Goal: Transaction & Acquisition: Purchase product/service

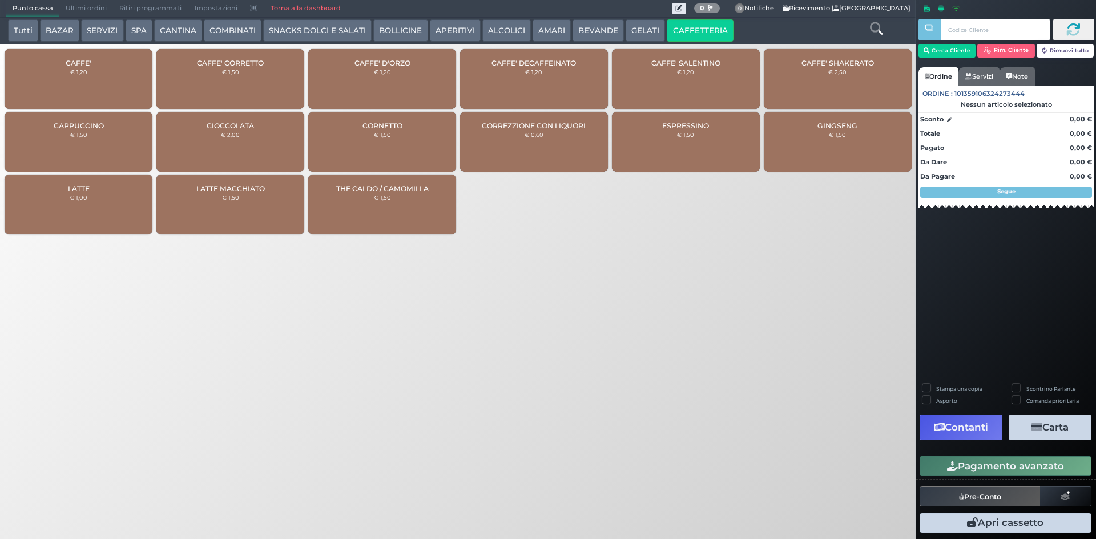
click at [448, 31] on button "APERITIVI" at bounding box center [455, 30] width 51 height 23
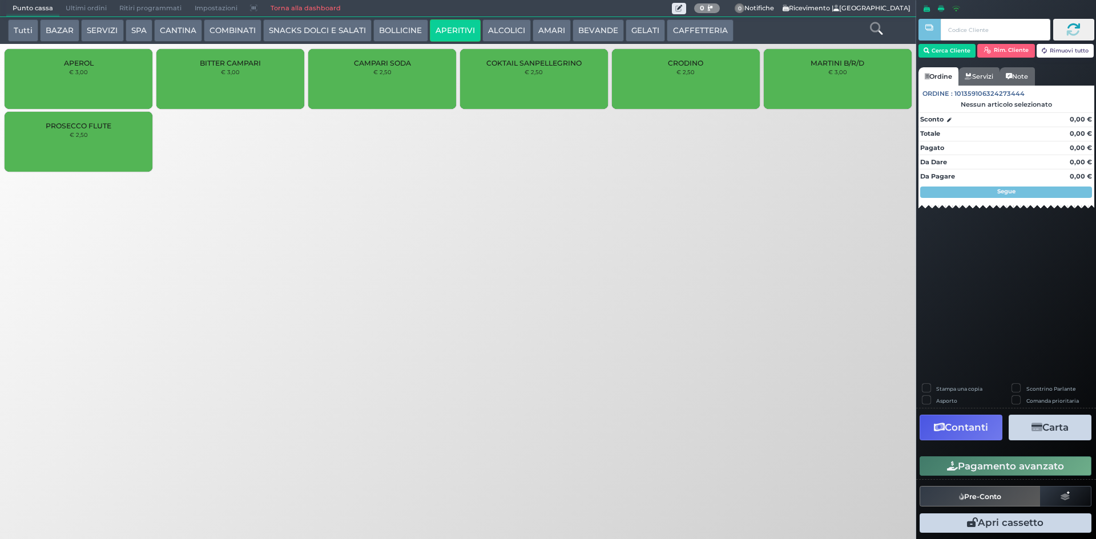
click at [488, 23] on button "ALCOLICI" at bounding box center [506, 30] width 49 height 23
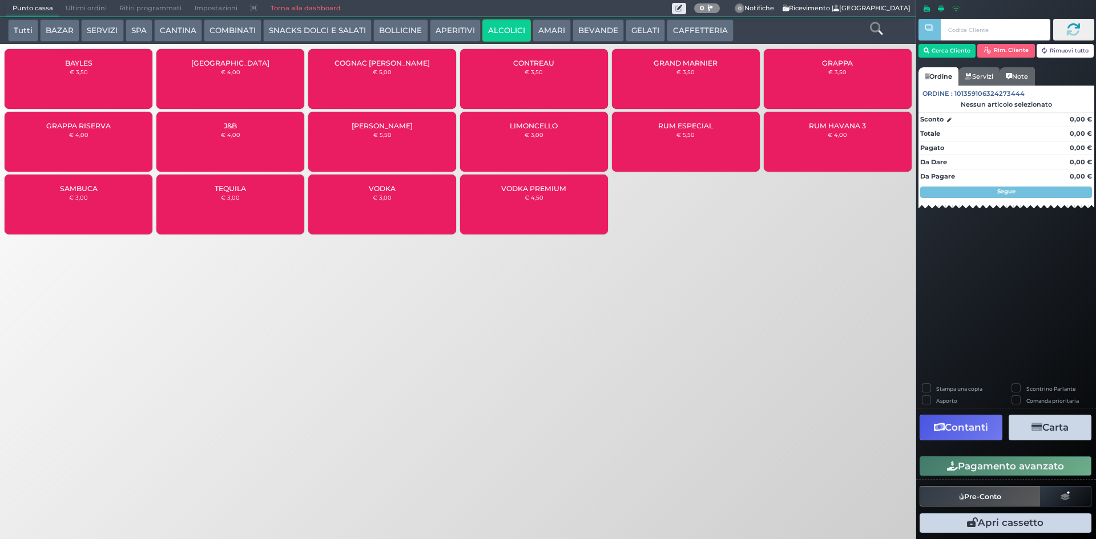
click at [801, 143] on div "RUM HAVANA 3 € 4,00" at bounding box center [838, 142] width 148 height 60
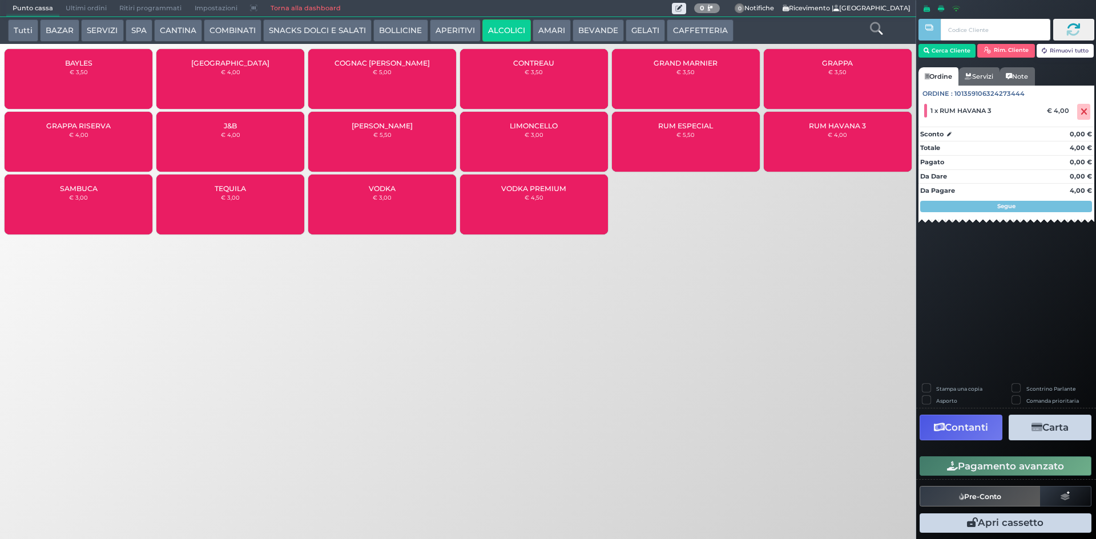
click at [960, 467] on button "Pagamento avanzato" at bounding box center [1005, 466] width 172 height 19
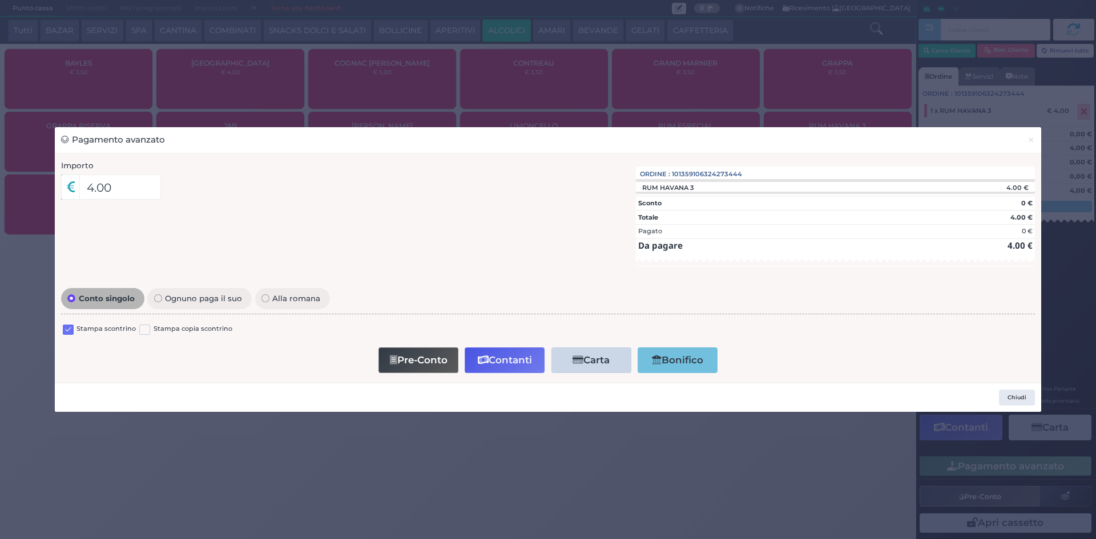
click at [71, 333] on label at bounding box center [68, 330] width 11 height 11
click at [0, 0] on input "checkbox" at bounding box center [0, 0] width 0 height 0
click at [495, 361] on button "Contanti" at bounding box center [505, 361] width 80 height 26
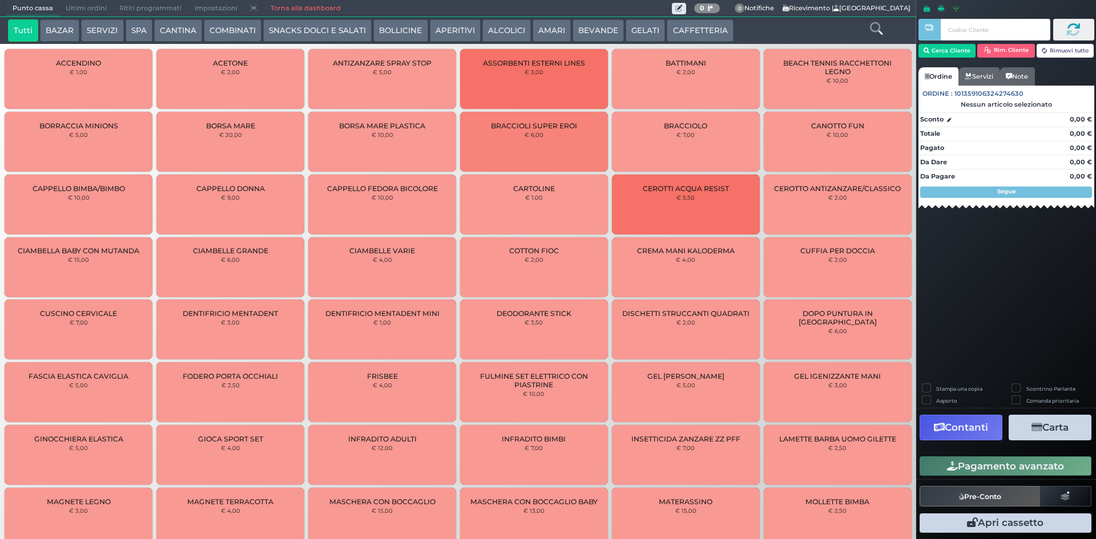
click at [86, 4] on span "Ultimi ordini" at bounding box center [86, 9] width 54 height 16
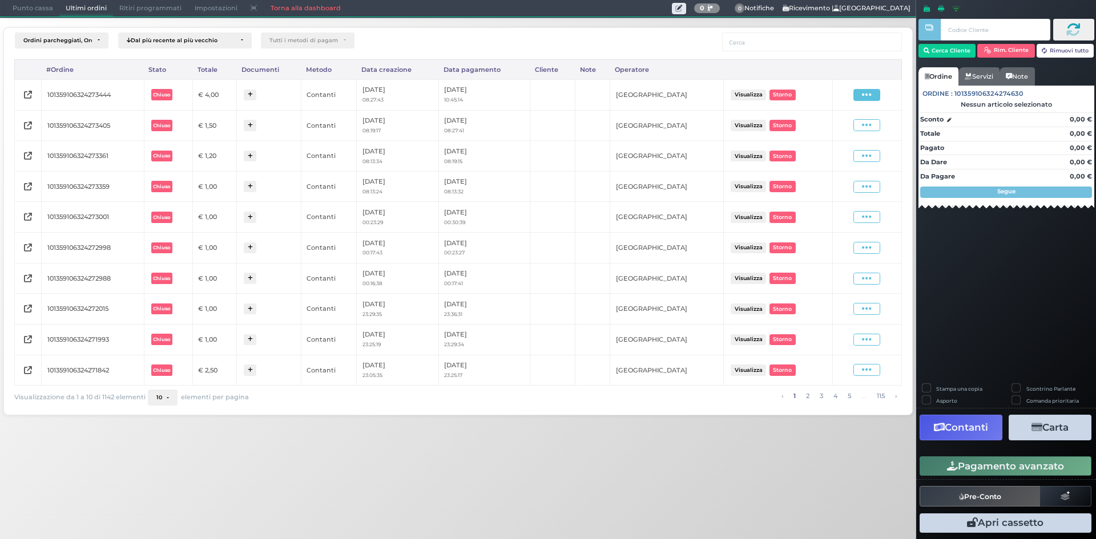
click at [861, 91] on span at bounding box center [866, 95] width 27 height 12
click at [846, 128] on span "Ristampa Pre-Conto" at bounding box center [838, 127] width 47 height 19
